Goal: Navigation & Orientation: Find specific page/section

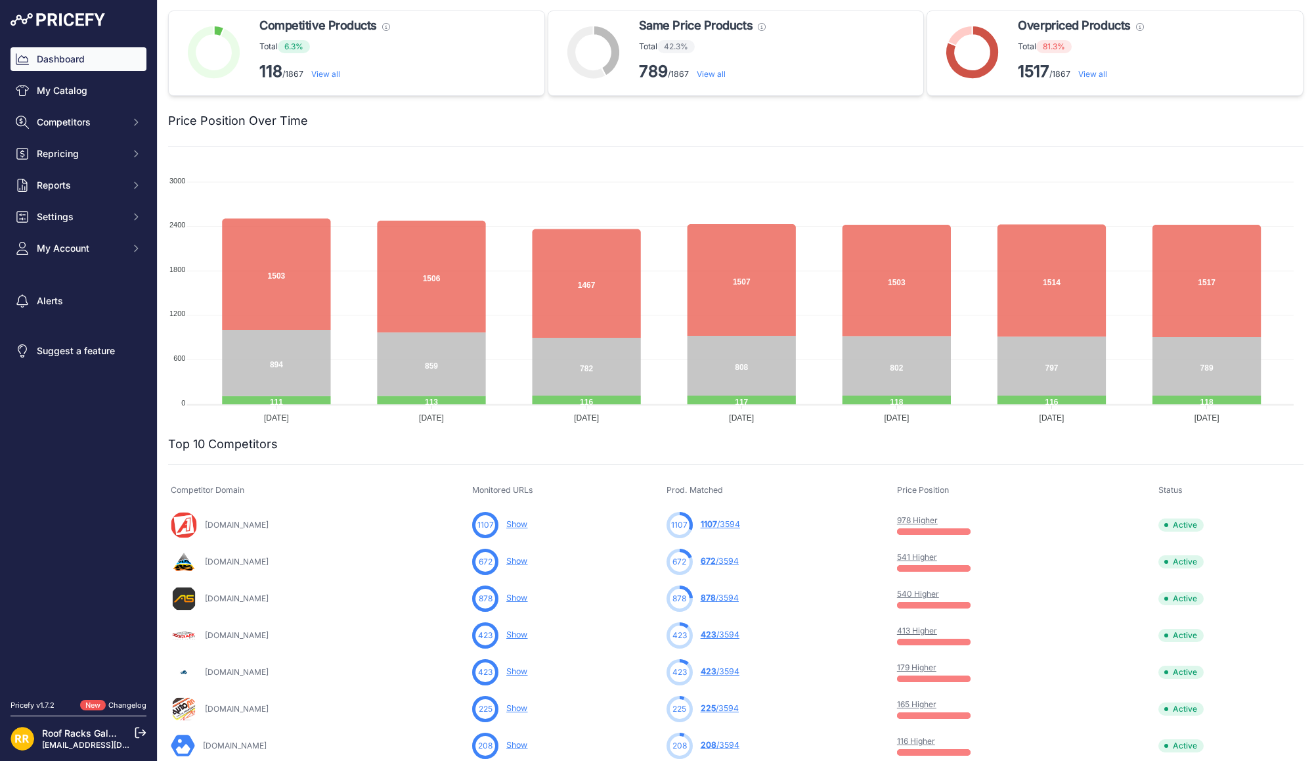
click at [72, 747] on link "[EMAIL_ADDRESS][DOMAIN_NAME]" at bounding box center [110, 744] width 137 height 10
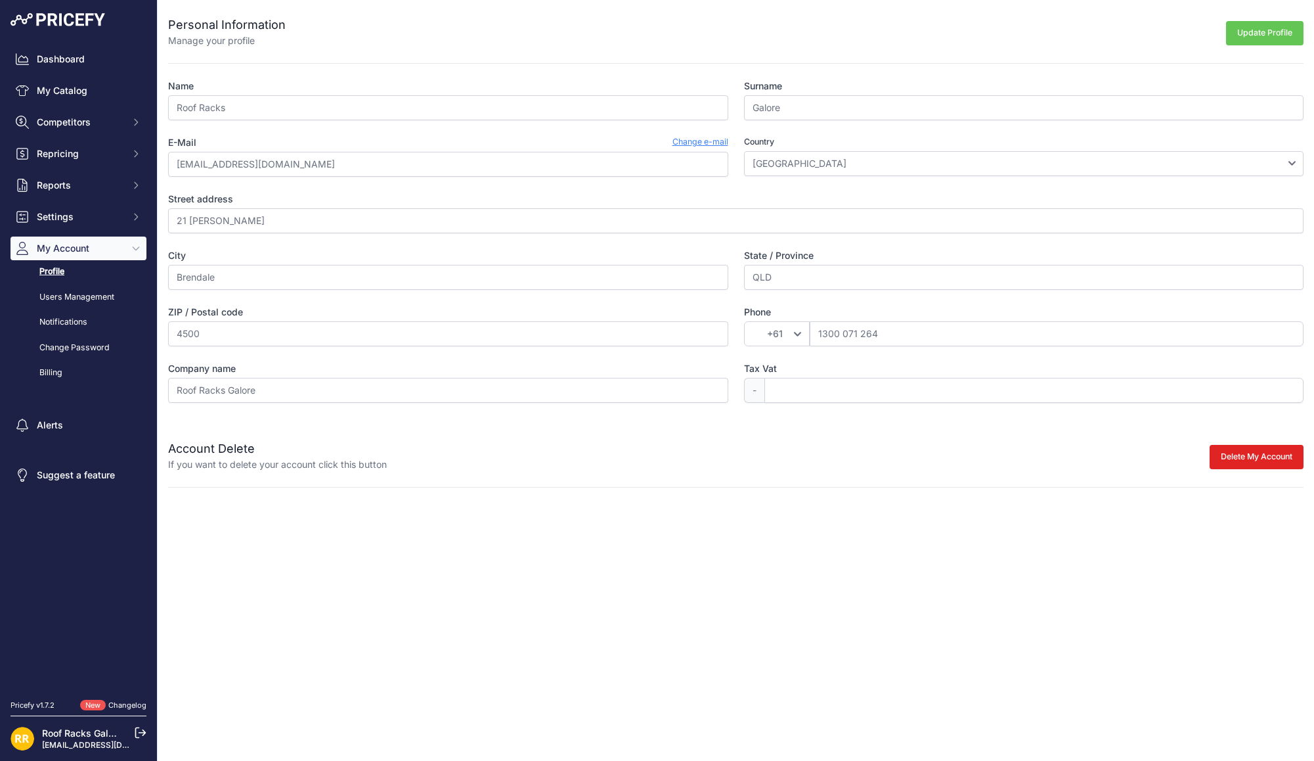
click at [126, 705] on link "Changelog" at bounding box center [127, 704] width 38 height 9
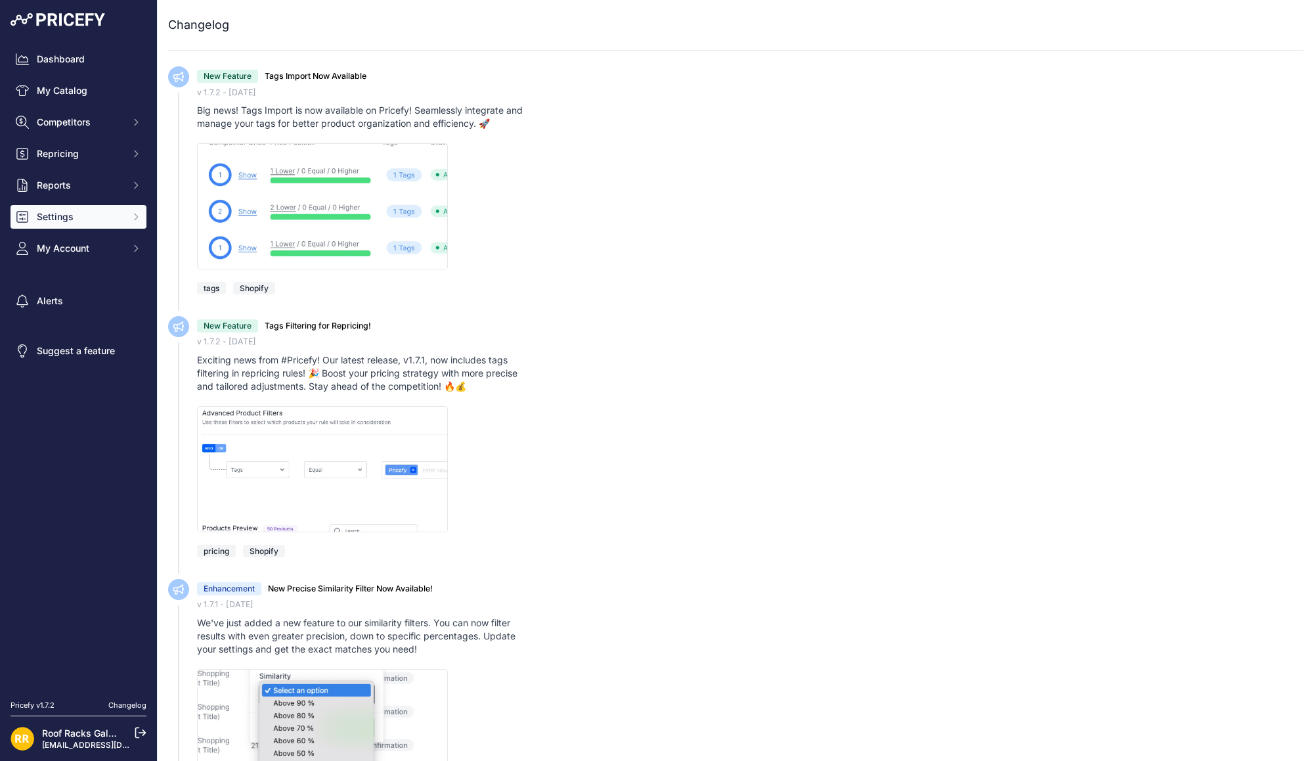
click at [60, 217] on span "Settings" at bounding box center [80, 216] width 86 height 13
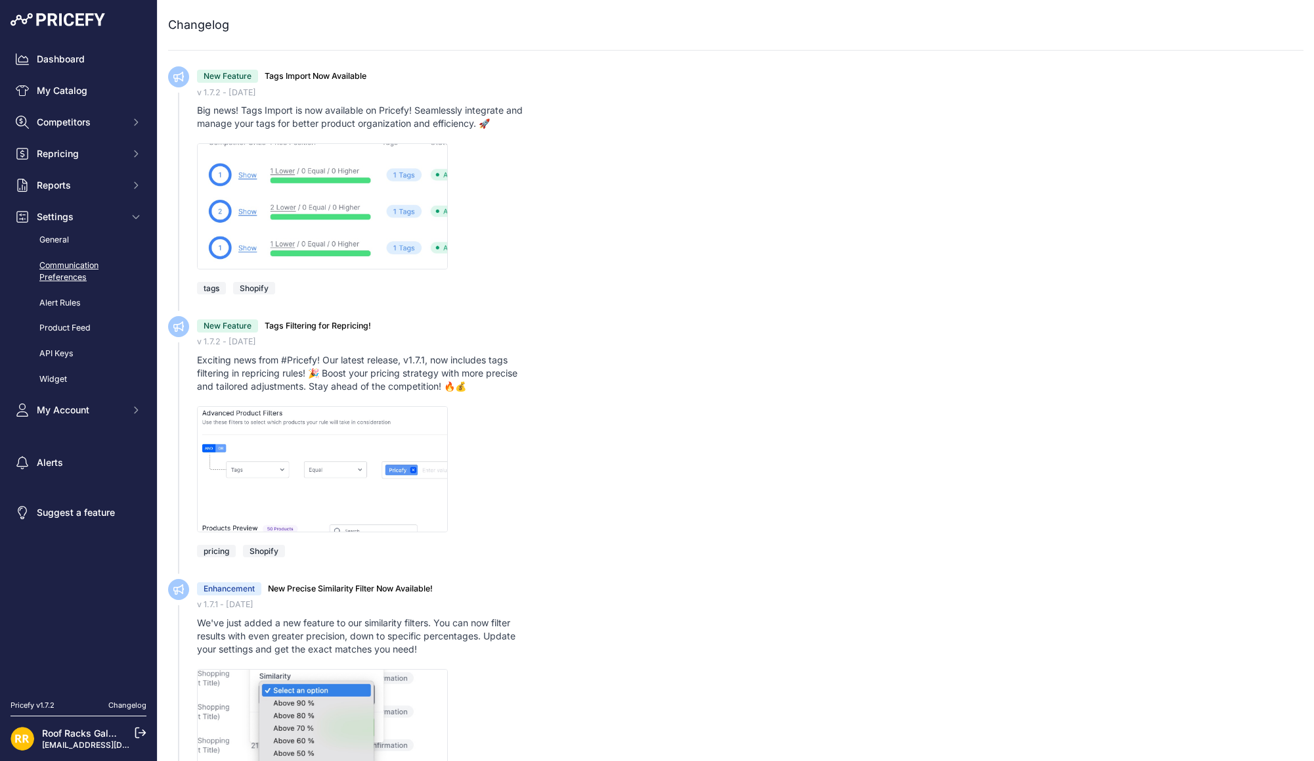
click at [66, 263] on link "Communication Preferences" at bounding box center [79, 271] width 136 height 35
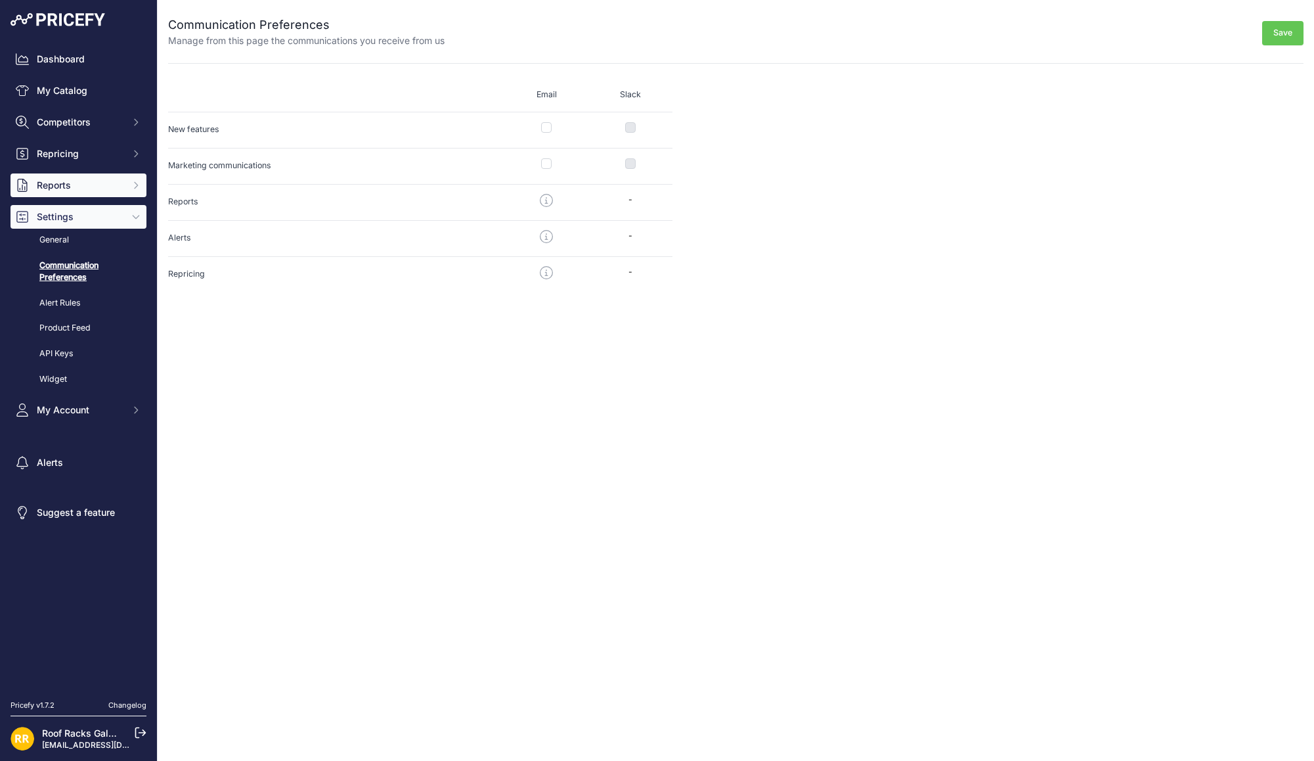
click at [58, 184] on span "Reports" at bounding box center [80, 185] width 86 height 13
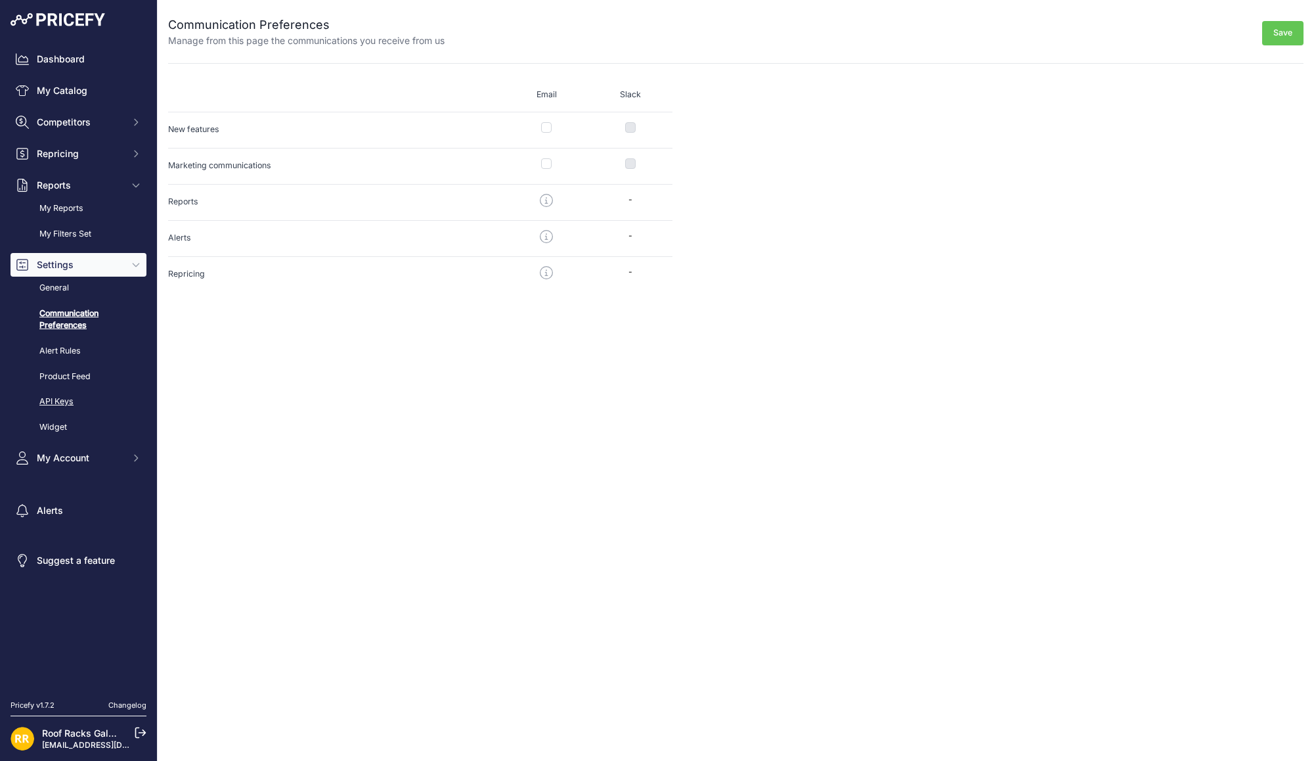
click at [61, 399] on link "API Keys" at bounding box center [79, 401] width 136 height 23
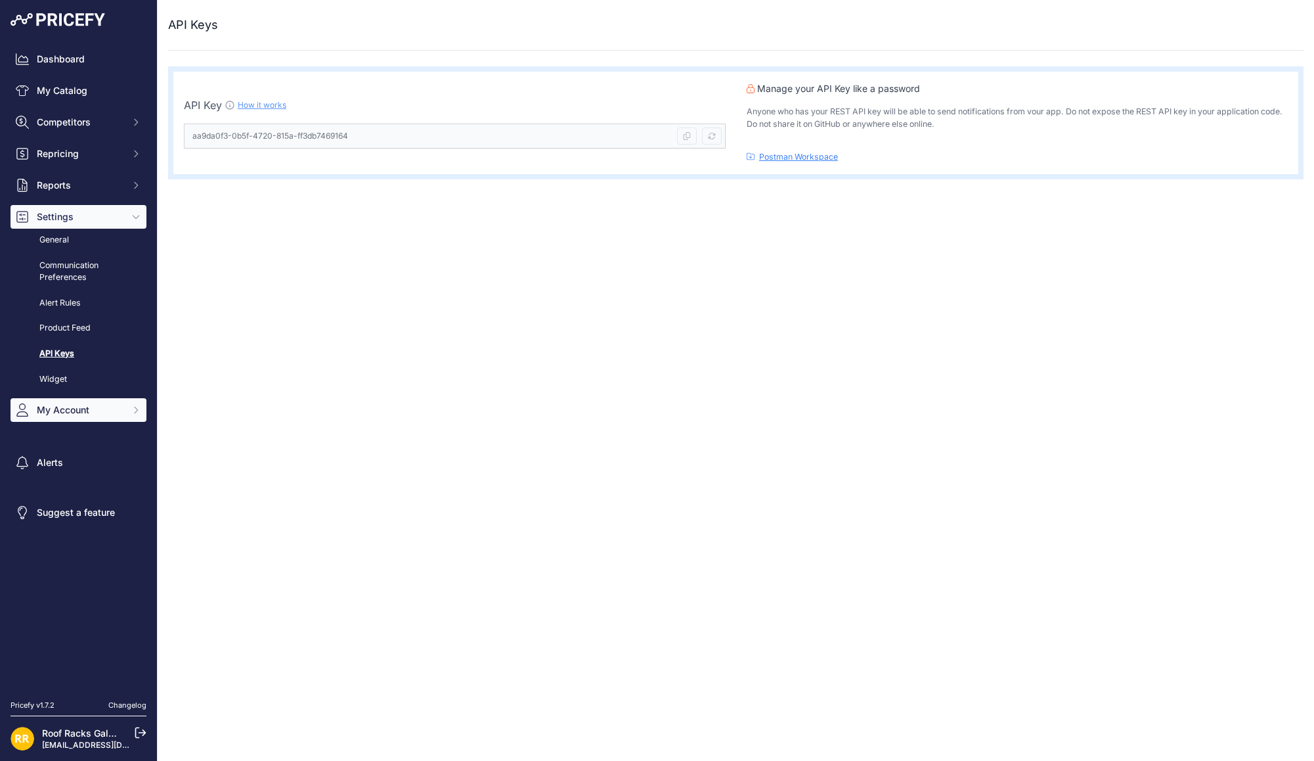
click at [64, 410] on span "My Account" at bounding box center [80, 409] width 86 height 13
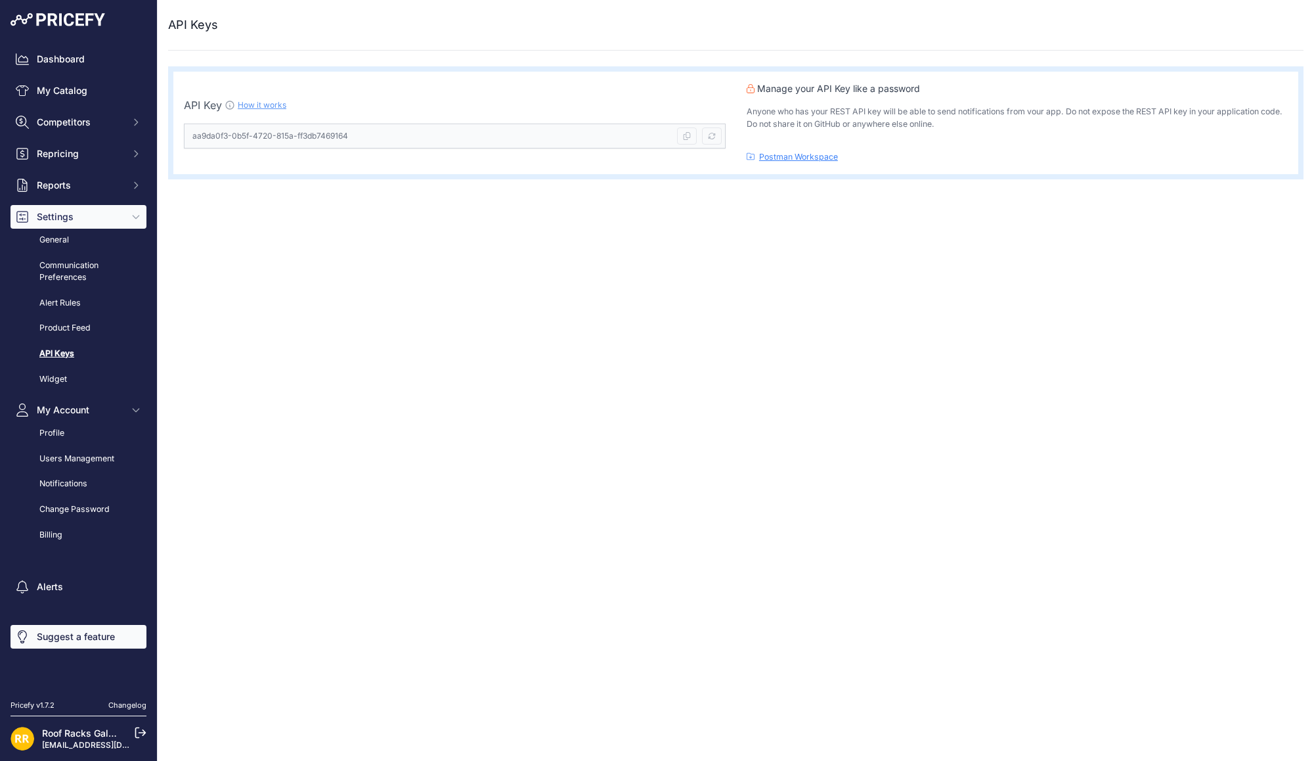
click at [77, 643] on link "Suggest a feature" at bounding box center [79, 637] width 136 height 24
